Goal: Task Accomplishment & Management: Complete application form

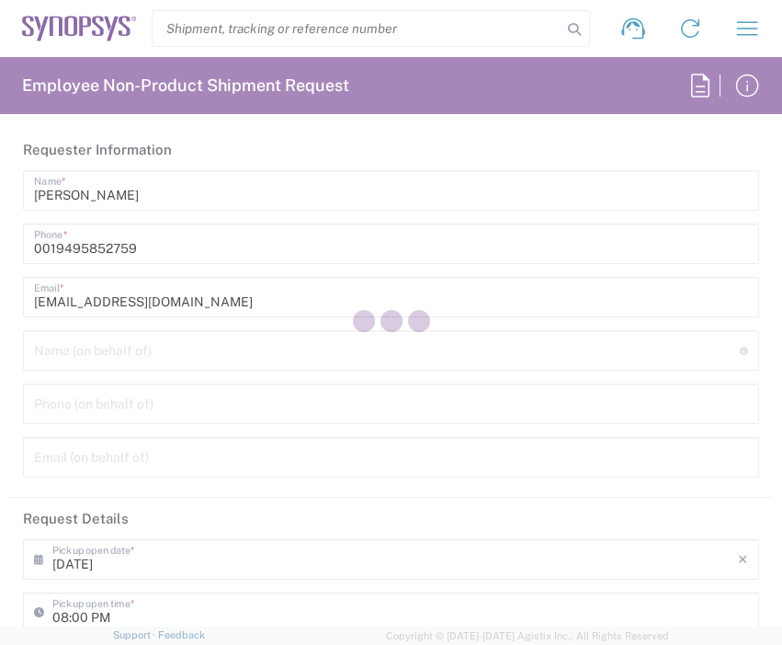
type input "Department"
type input "US01, Legal, Comp & 110325"
type input "California"
type input "United States"
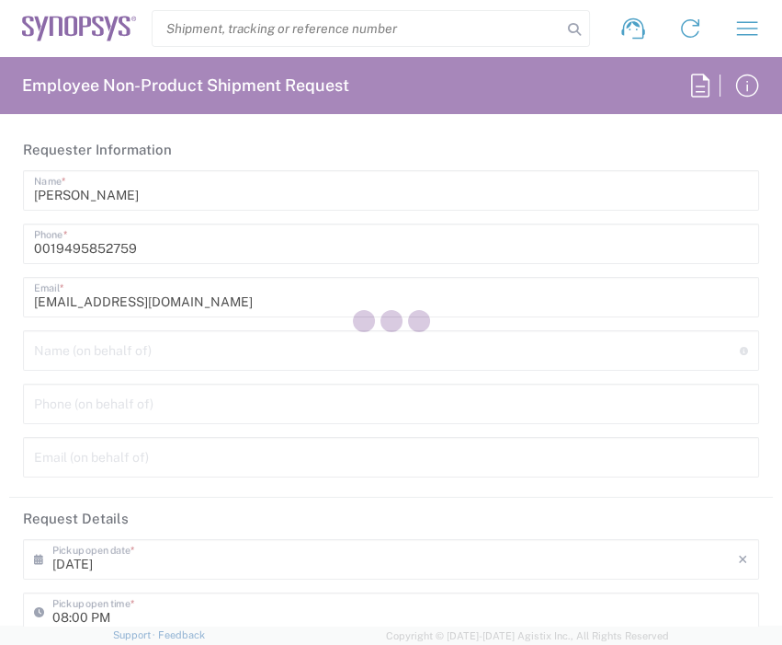
type input "Delivered at Place"
type input "Headquarters USSV"
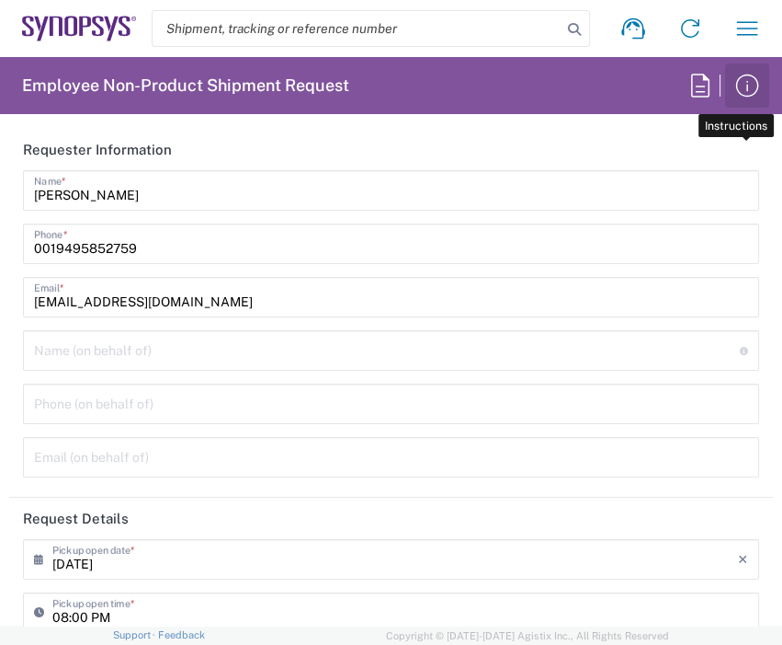
click at [751, 93] on icon "button" at bounding box center [747, 85] width 29 height 29
drag, startPoint x: 702, startPoint y: 73, endPoint x: 722, endPoint y: 50, distance: 30.6
click at [702, 72] on agx-forms-root "Shipment request Shipment tracking Employee non-product shipment request My shi…" at bounding box center [391, 322] width 782 height 645
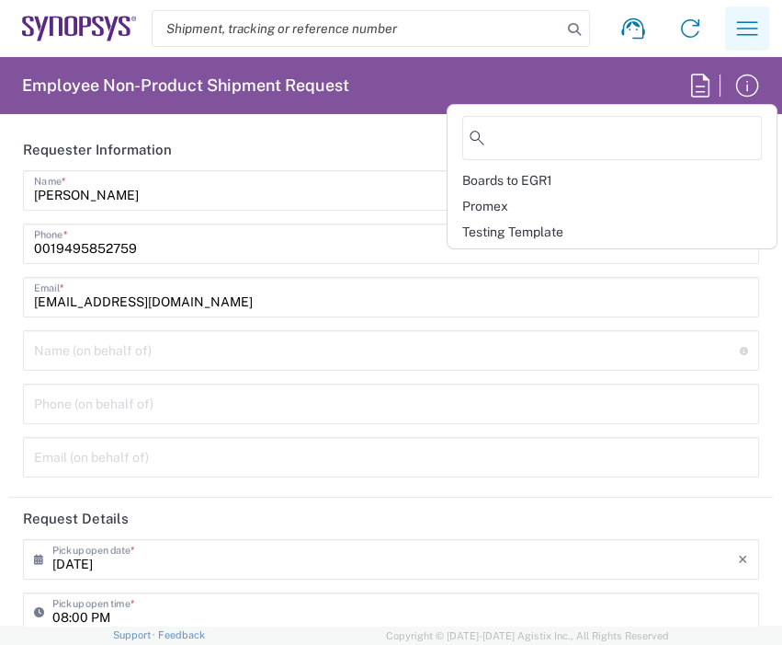
click at [736, 31] on icon "button" at bounding box center [747, 28] width 29 height 29
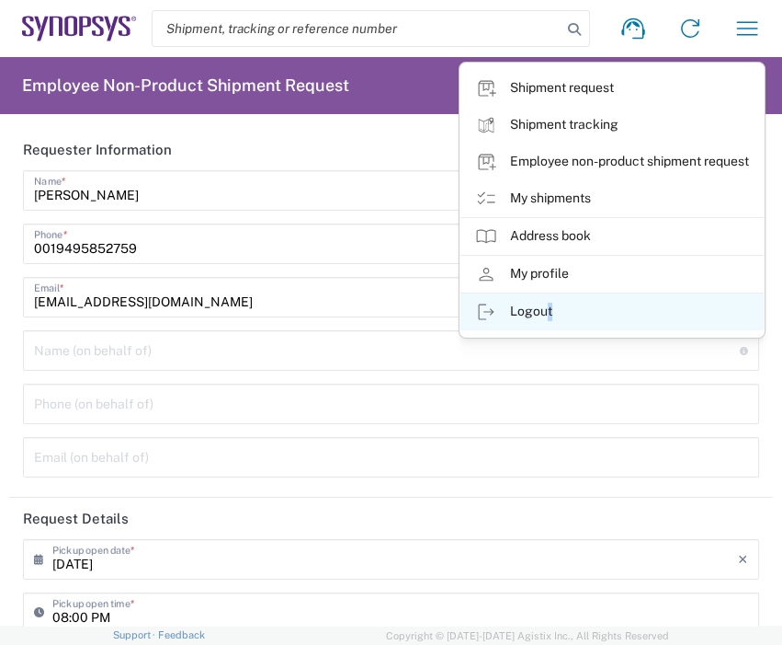
click at [544, 312] on link "Logout" at bounding box center [612, 311] width 303 height 37
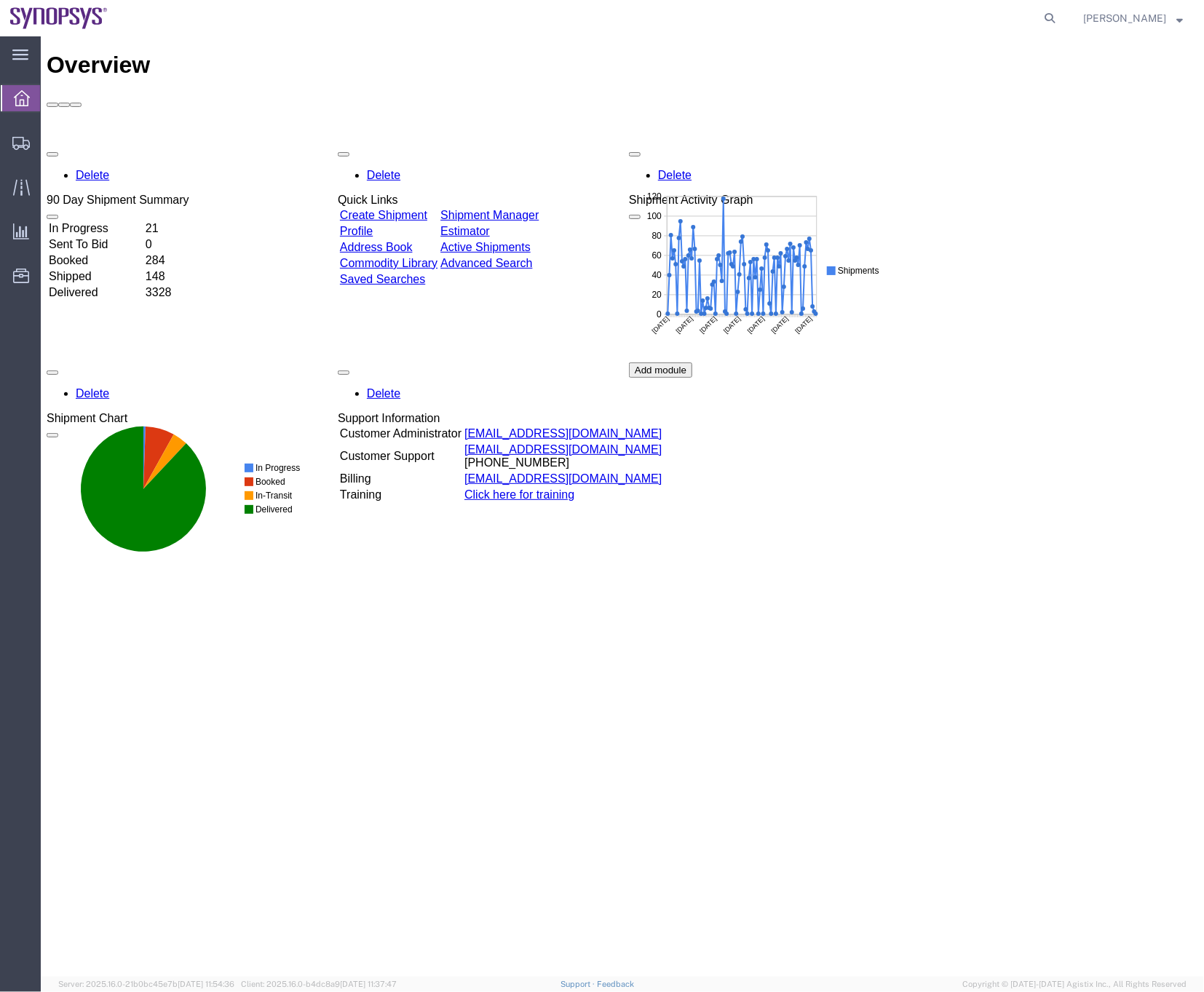
click at [1103, 306] on div "Delete 90 Day Shipment Summary In Progress 21 Sent To Bid 0 Booked 284 Shipped …" at bounding box center [621, 362] width 1152 height 437
click at [1133, 209] on div "Delete 90 Day Shipment Summary In Progress 21 Sent To Bid 0 Booked 284 Shipped …" at bounding box center [621, 362] width 1152 height 437
click at [0, 0] on span "Commodity Library" at bounding box center [0, 0] width 0 height 0
